Goal: Register for event/course

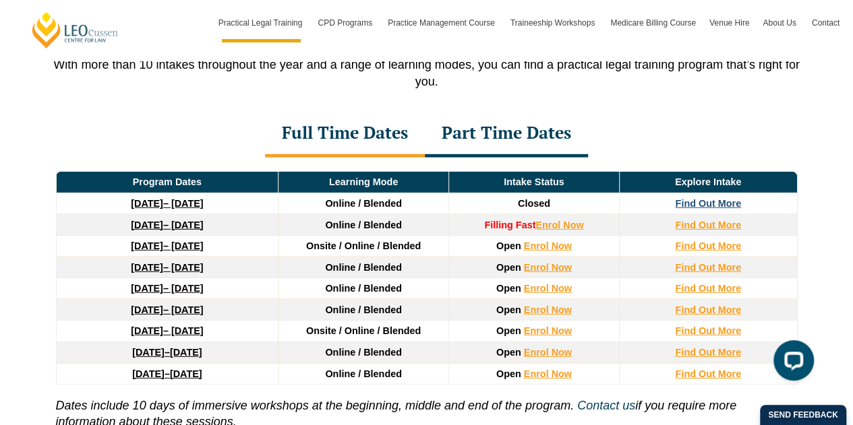
click at [685, 198] on strong "Find Out More" at bounding box center [708, 203] width 66 height 11
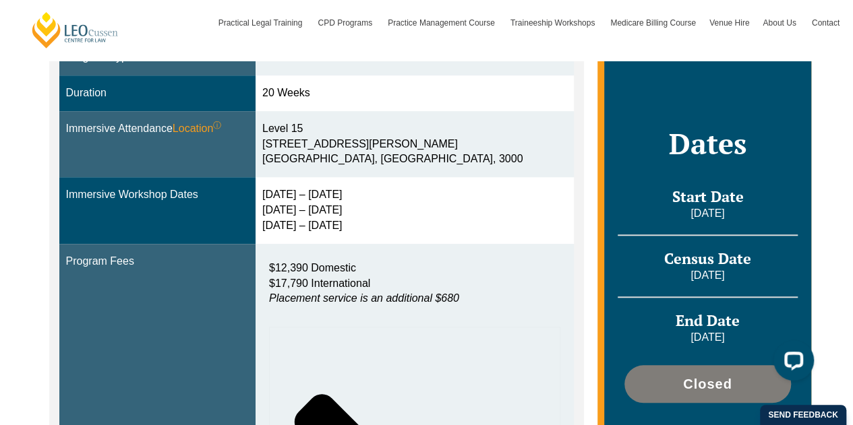
scroll to position [432, 0]
click at [574, 224] on div "Blended learning combines the flexibility of online study with the benefits of …" at bounding box center [316, 295] width 535 height 763
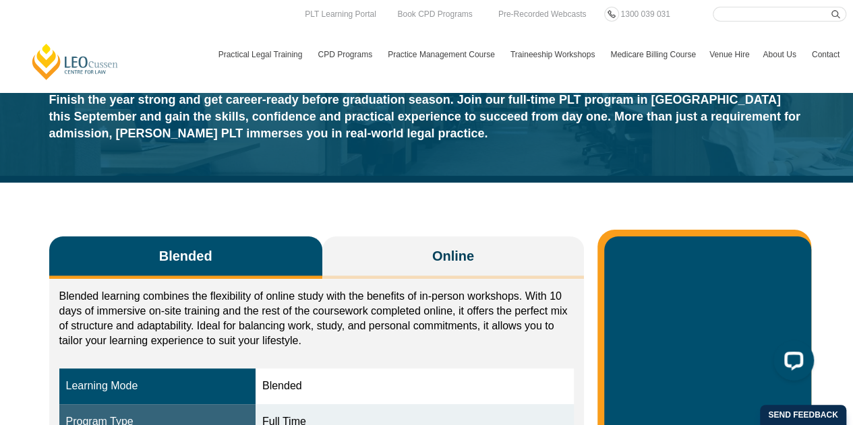
scroll to position [0, 0]
